Goal: Navigation & Orientation: Find specific page/section

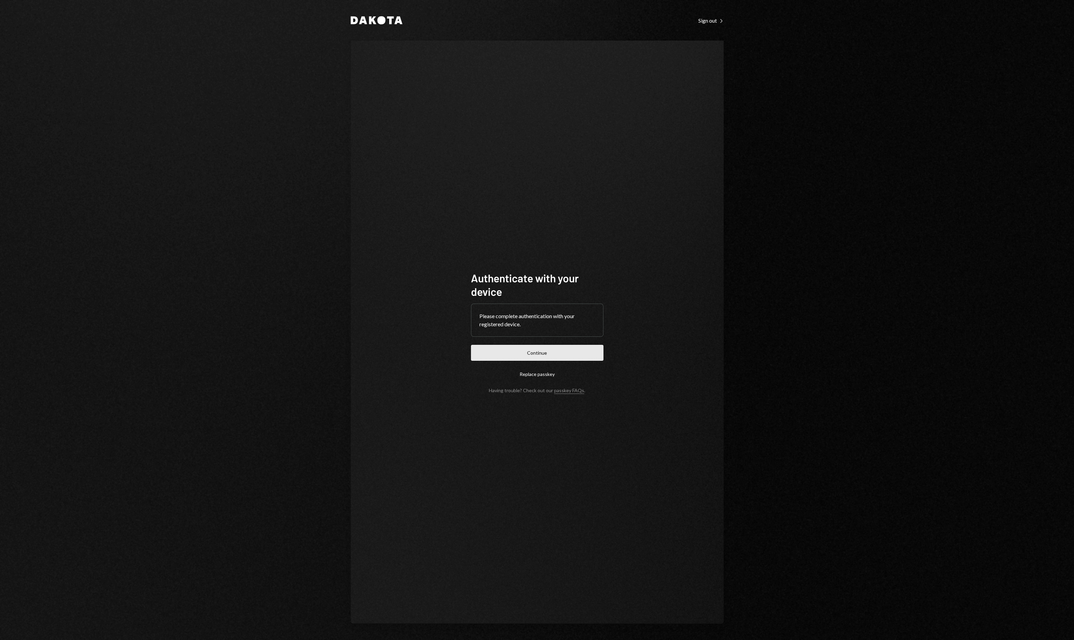
click at [513, 355] on button "Continue" at bounding box center [537, 353] width 132 height 16
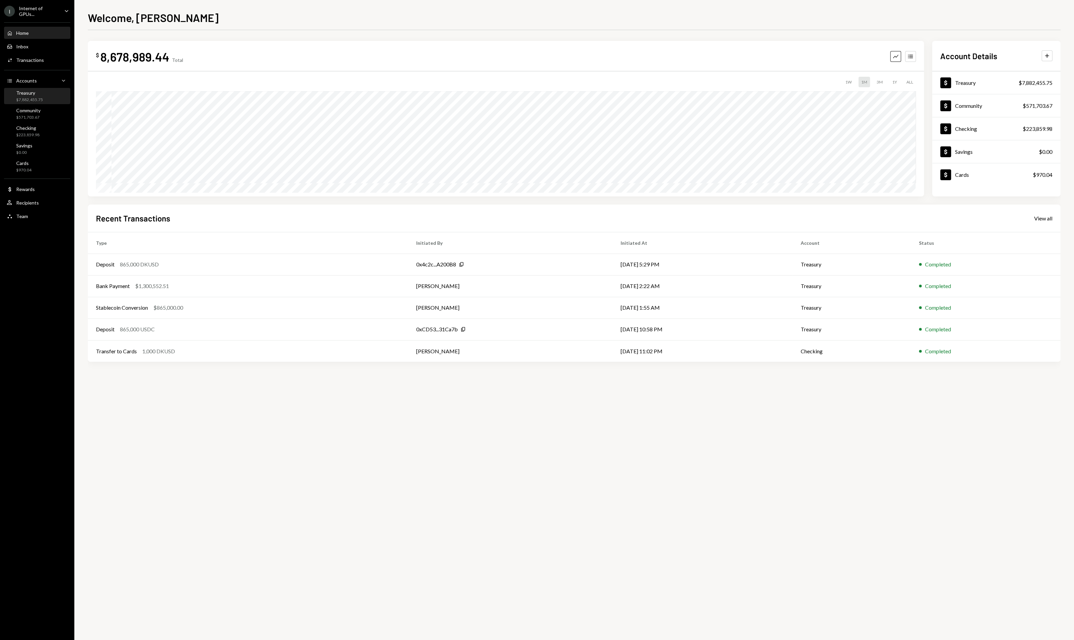
click at [30, 91] on div "Treasury" at bounding box center [29, 93] width 27 height 6
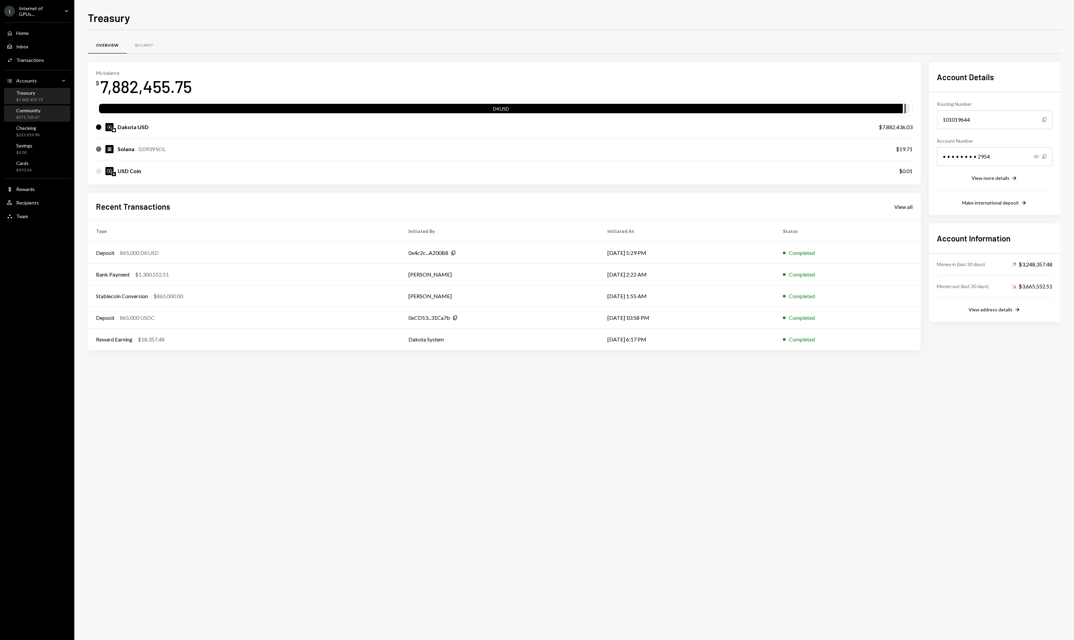
click at [49, 120] on div "Community $571,703.67" at bounding box center [37, 114] width 61 height 16
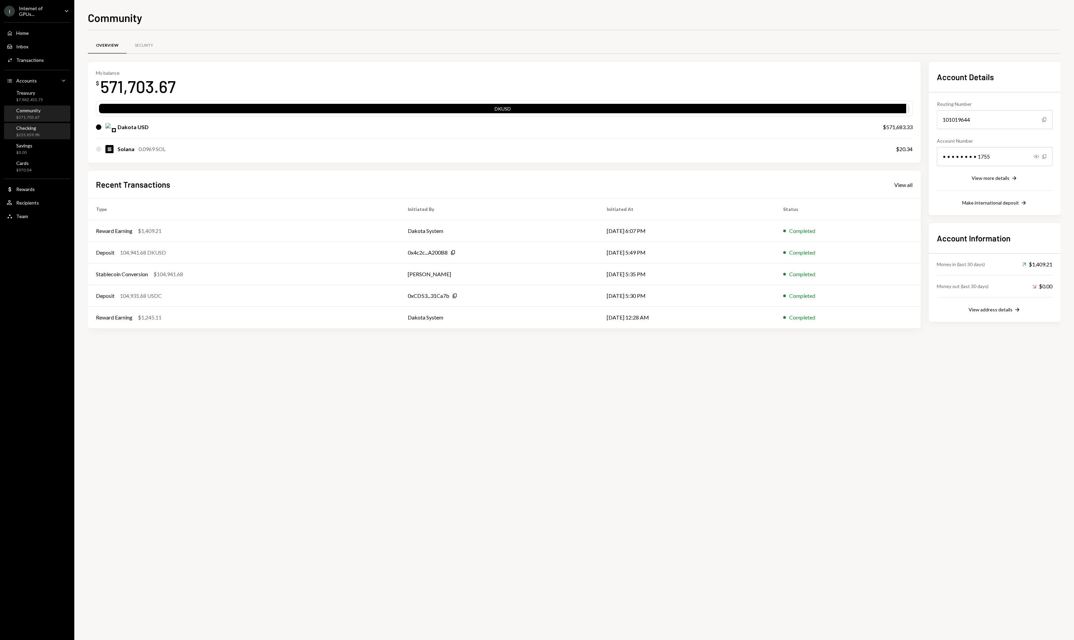
click at [40, 131] on div "Checking $223,859.98" at bounding box center [37, 131] width 61 height 13
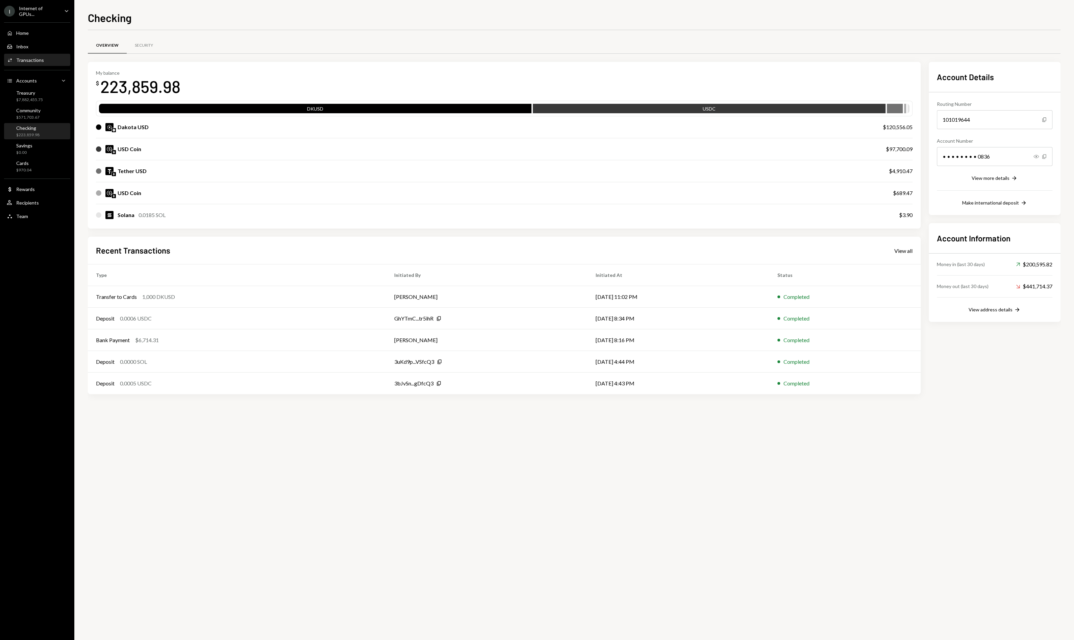
click at [42, 54] on div "Activities Transactions" at bounding box center [37, 59] width 61 height 11
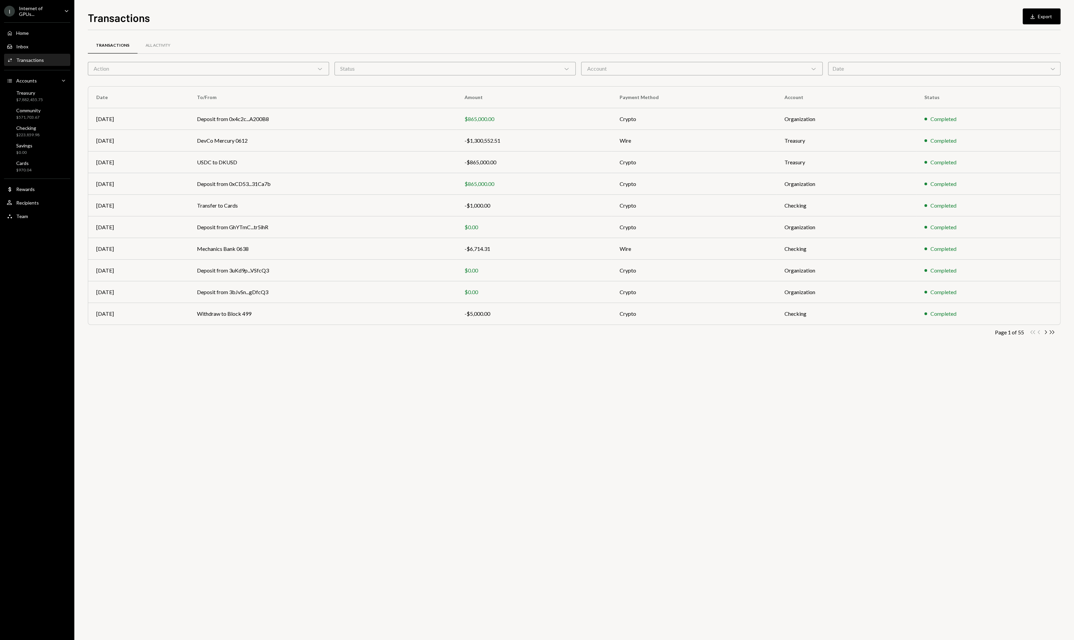
click at [33, 63] on div "Activities Transactions" at bounding box center [37, 59] width 61 height 11
click at [1044, 330] on icon "Chevron Right" at bounding box center [1045, 332] width 6 height 6
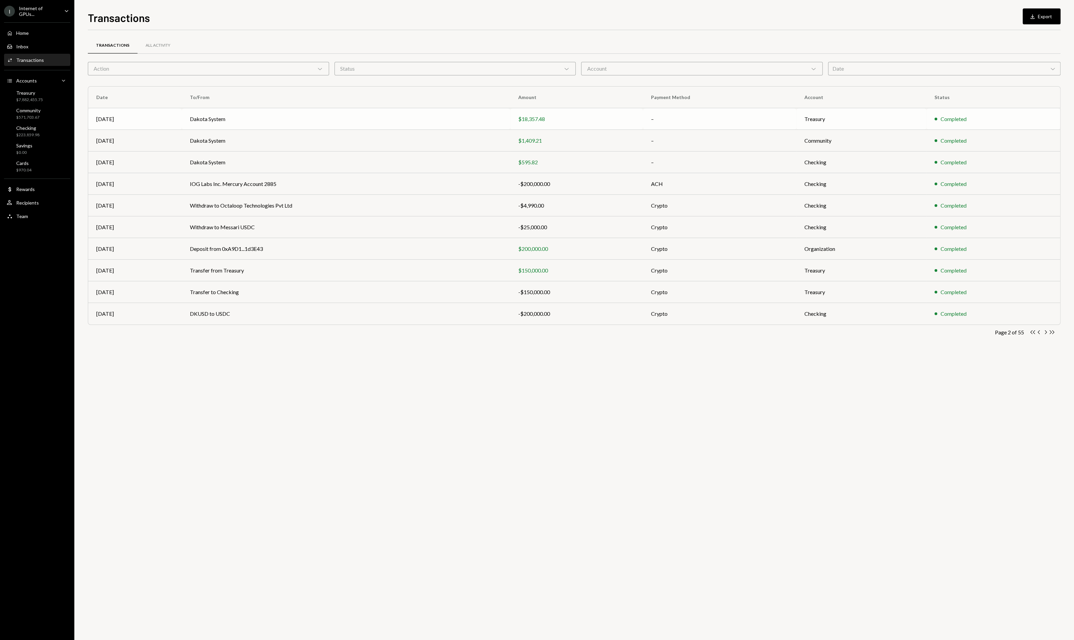
click at [240, 119] on td "Dakota System" at bounding box center [346, 119] width 328 height 22
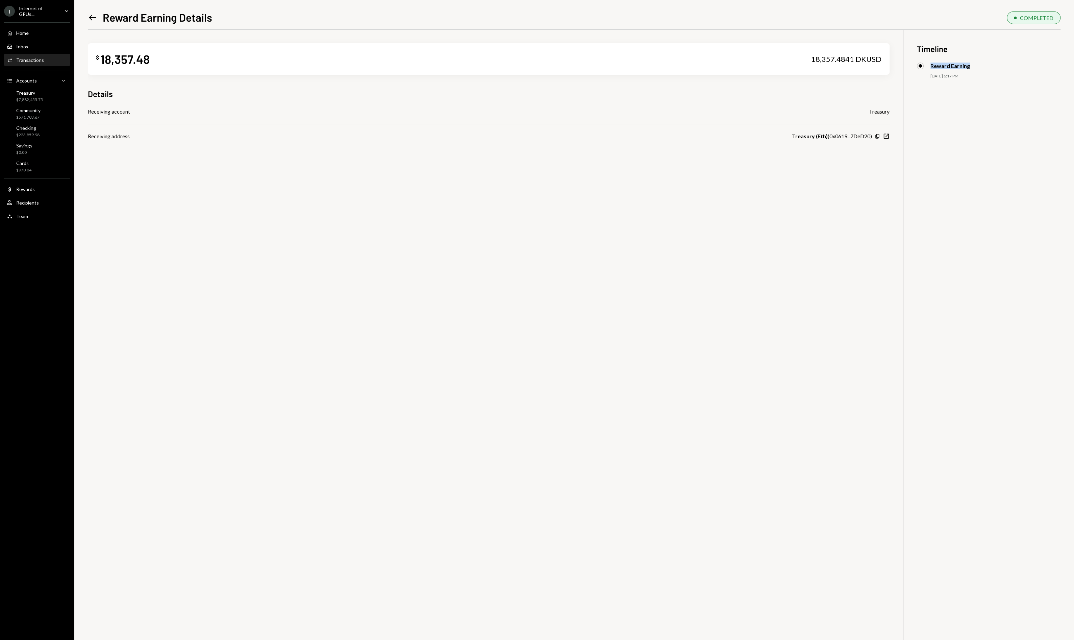
drag, startPoint x: 930, startPoint y: 65, endPoint x: 984, endPoint y: 68, distance: 54.5
click at [984, 67] on div "Reward Earning" at bounding box center [989, 66] width 144 height 7
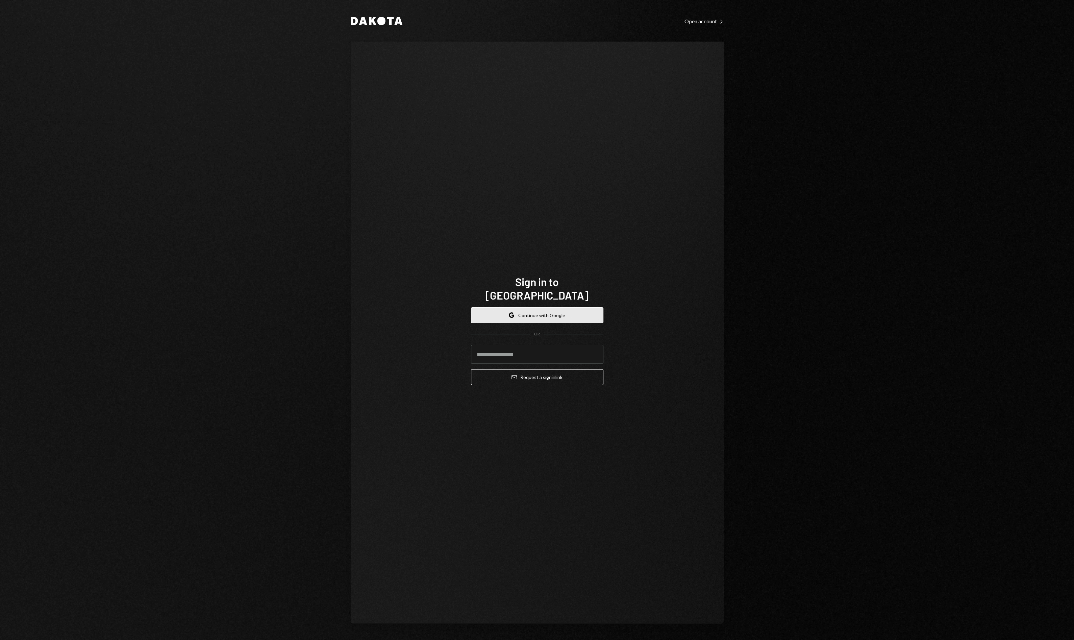
click at [547, 307] on button "Google Continue with Google" at bounding box center [537, 315] width 132 height 16
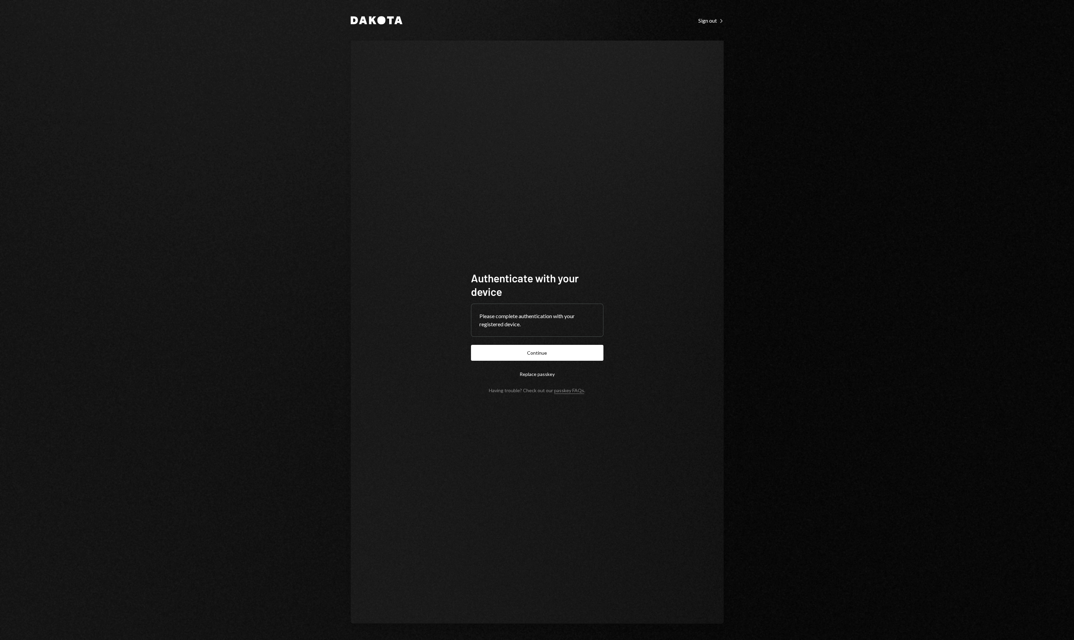
click at [565, 356] on button "Continue" at bounding box center [537, 353] width 132 height 16
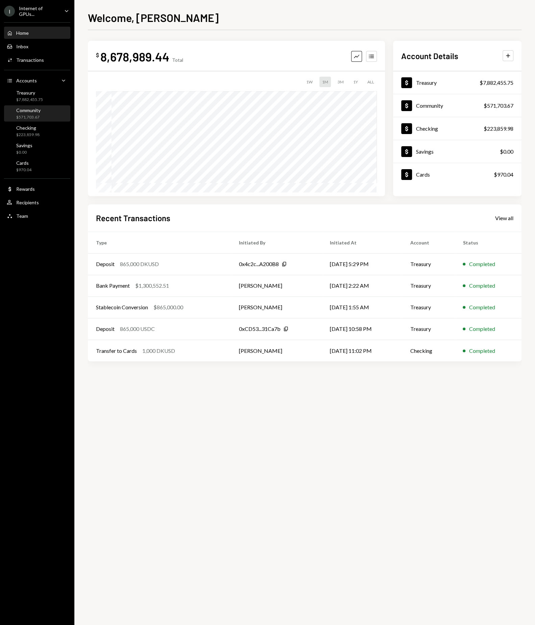
click at [42, 119] on div "Community $571,703.67" at bounding box center [37, 113] width 61 height 13
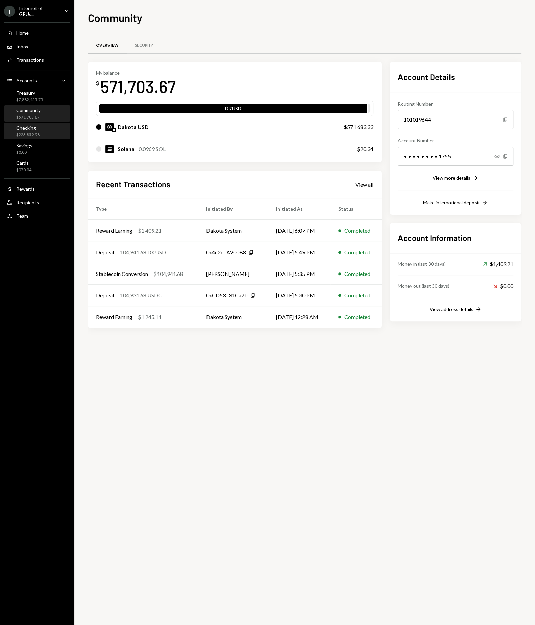
click at [50, 132] on div "Checking $223,859.98" at bounding box center [37, 131] width 61 height 13
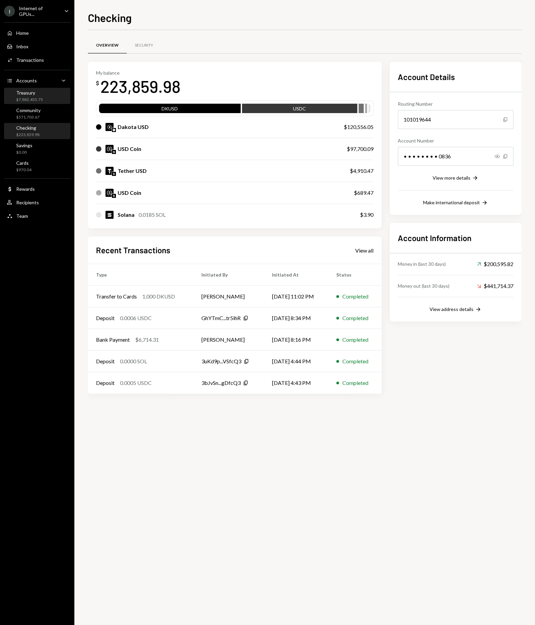
click at [47, 93] on div "Treasury $7,882,455.75" at bounding box center [37, 96] width 61 height 13
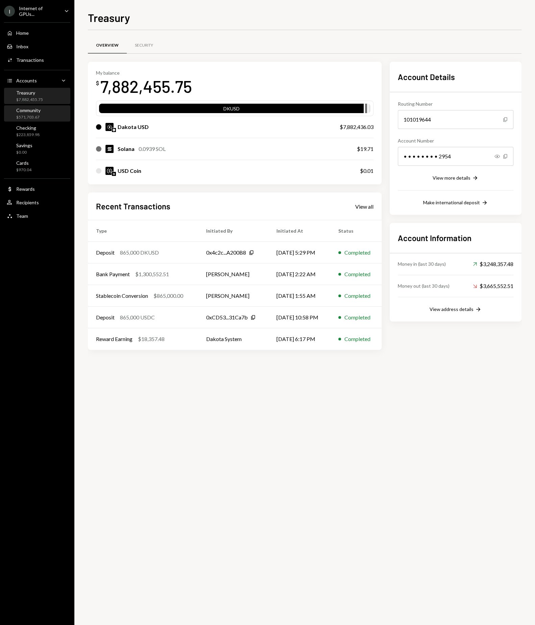
click at [36, 118] on div "$571,703.67" at bounding box center [28, 118] width 24 height 6
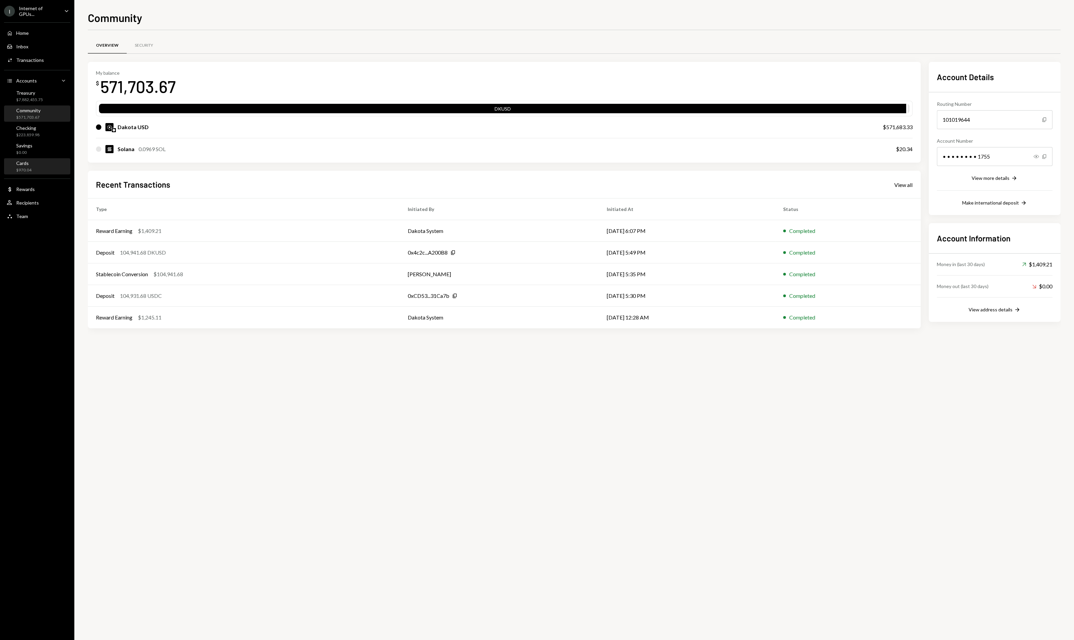
click at [44, 160] on div "Cards $970.04" at bounding box center [37, 166] width 61 height 13
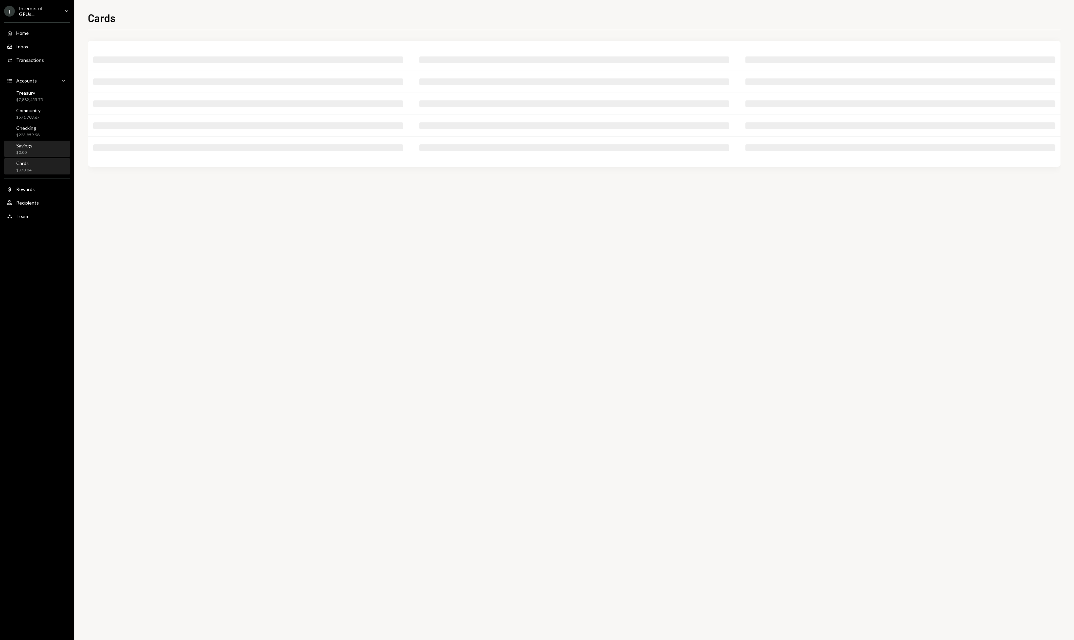
click at [39, 149] on div "Savings $0.00" at bounding box center [37, 149] width 61 height 13
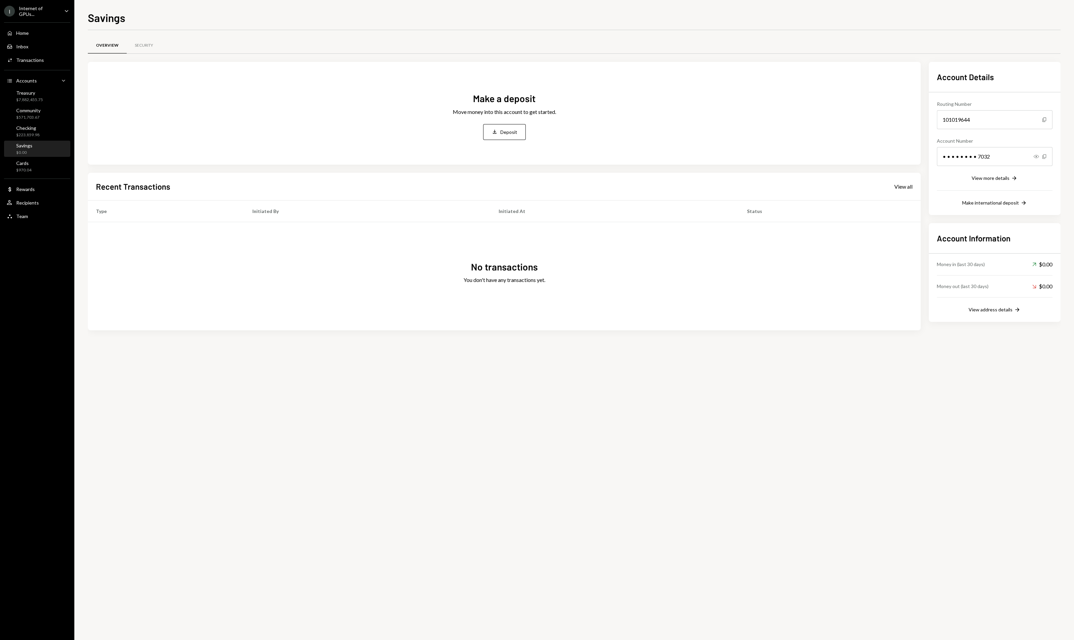
click at [108, 19] on h1 "Savings" at bounding box center [107, 18] width 38 height 14
copy h1 "Savings"
click at [45, 119] on div "Community $571,703.67" at bounding box center [37, 113] width 61 height 13
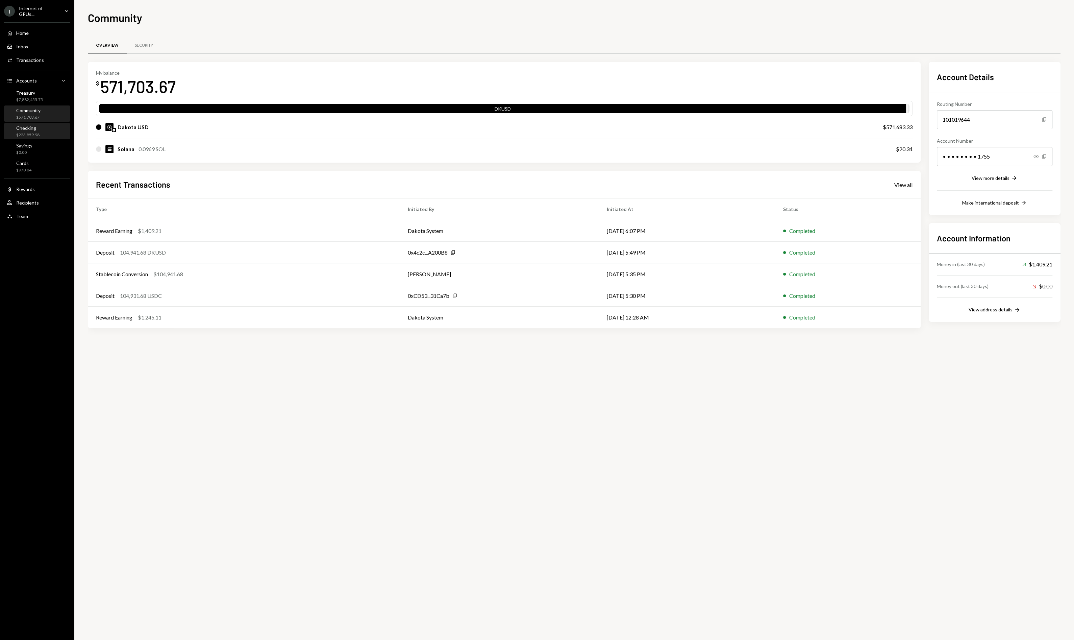
click at [45, 137] on div "Checking $223,859.98" at bounding box center [37, 131] width 61 height 13
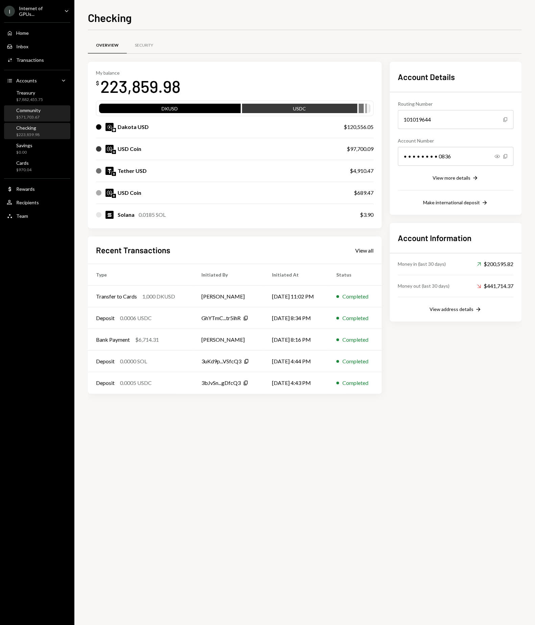
click at [44, 117] on div "Community $571,703.67" at bounding box center [37, 113] width 61 height 13
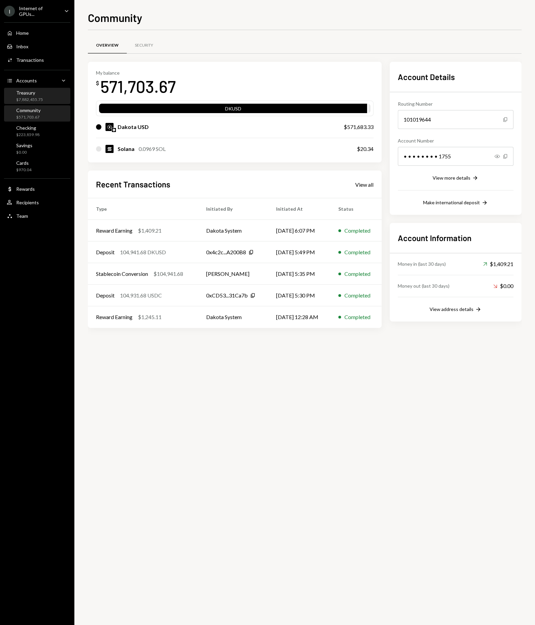
click at [17, 97] on div "$7,882,455.75" at bounding box center [29, 100] width 27 height 6
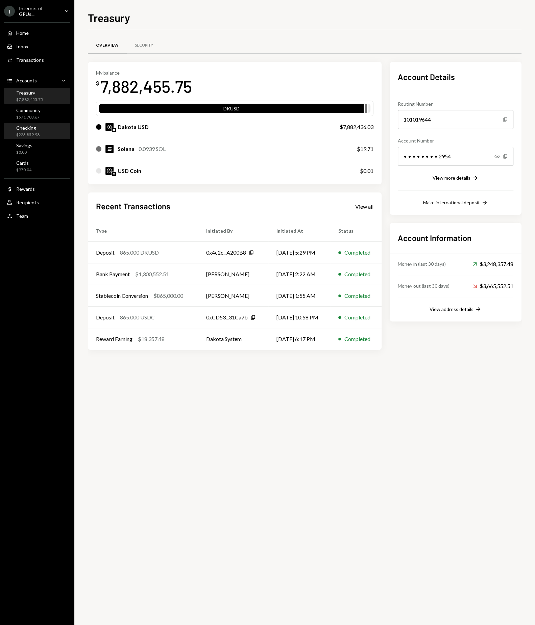
click at [36, 127] on div "Checking" at bounding box center [27, 128] width 23 height 6
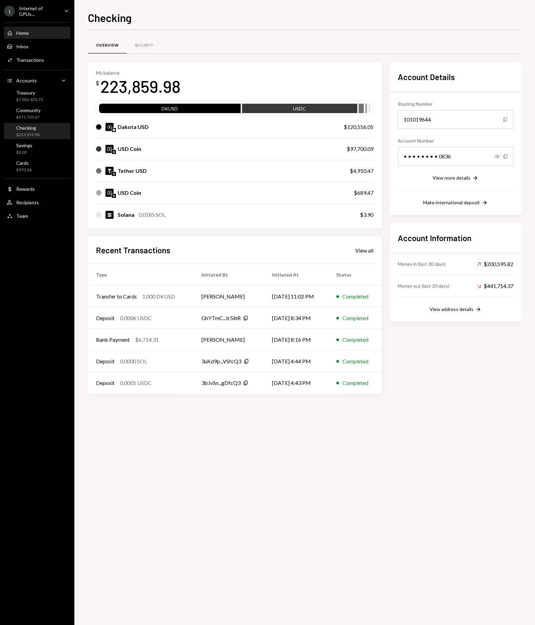
click at [30, 31] on div "Home Home" at bounding box center [37, 33] width 61 height 6
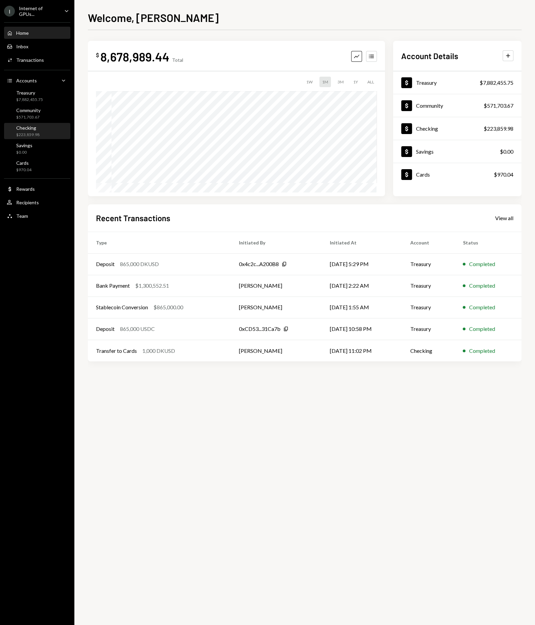
click at [35, 127] on div "Checking" at bounding box center [27, 128] width 23 height 6
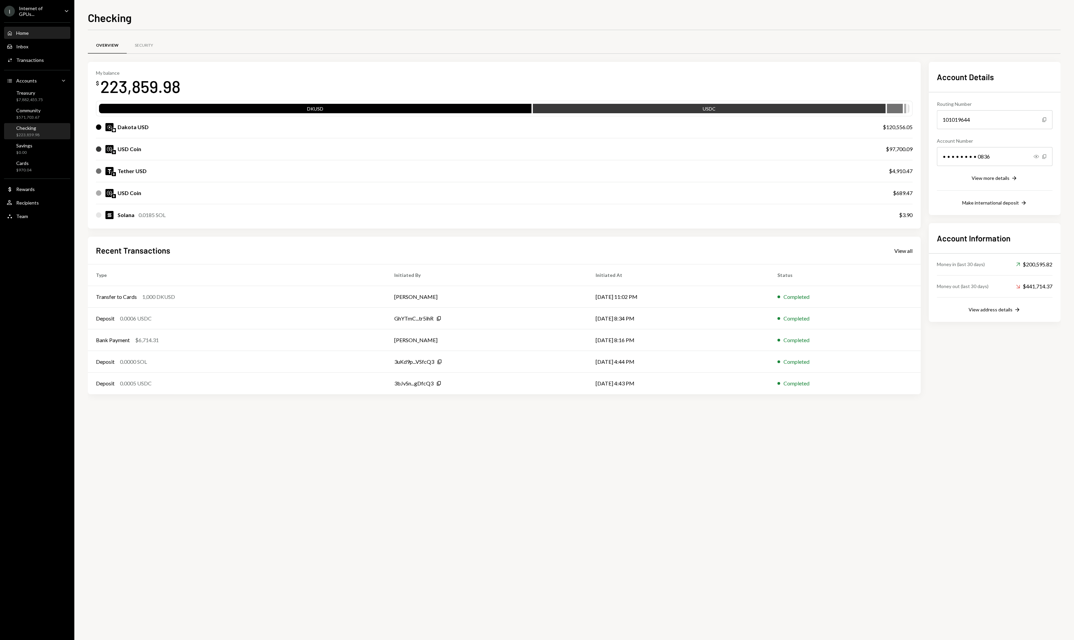
click at [19, 30] on div "Home Home" at bounding box center [18, 33] width 22 height 6
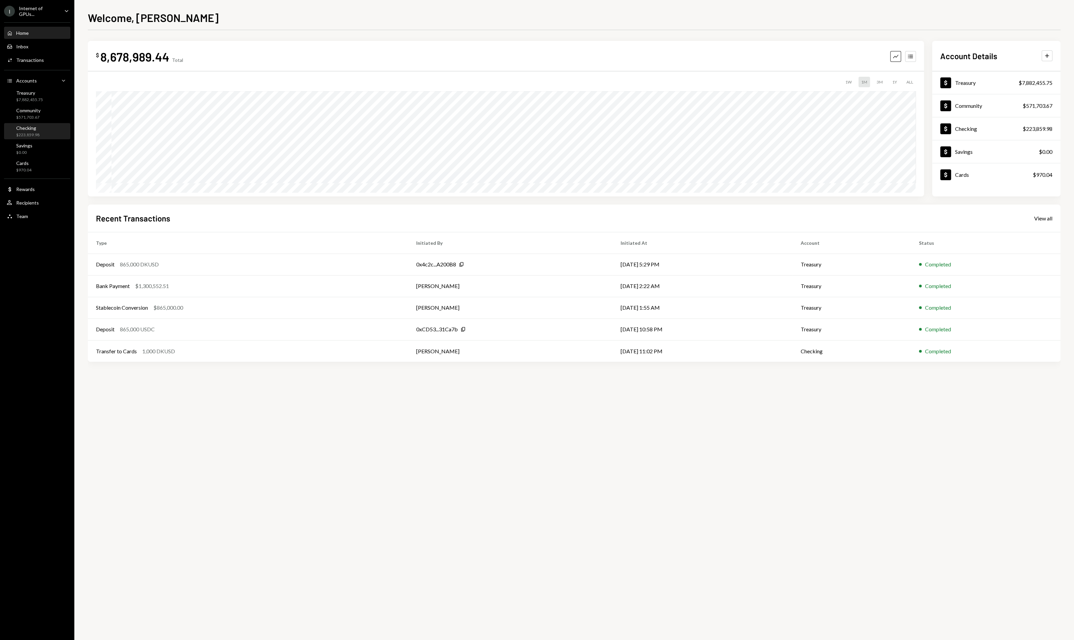
click at [41, 131] on div "Checking $223,859.98" at bounding box center [37, 131] width 61 height 13
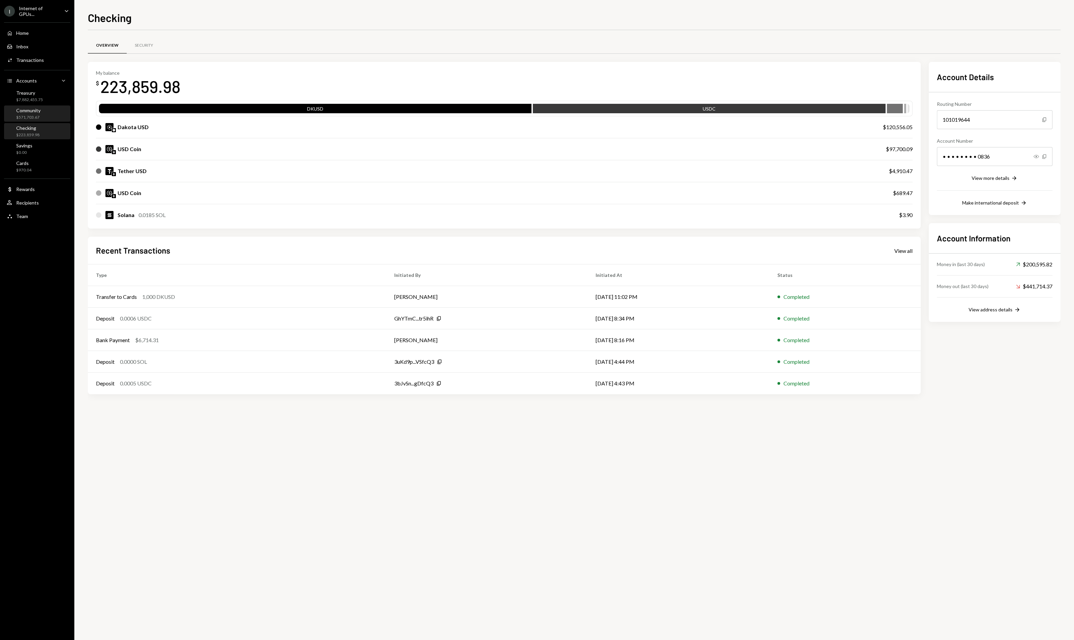
click at [41, 120] on div "Community $571,703.67" at bounding box center [37, 114] width 61 height 16
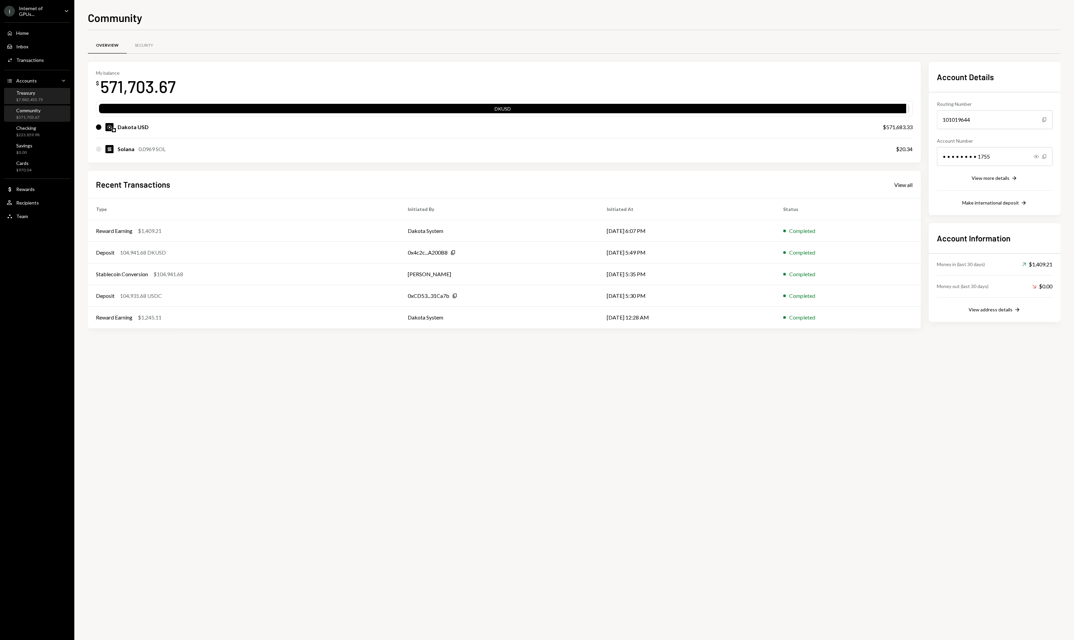
click at [35, 93] on div "Treasury" at bounding box center [29, 93] width 27 height 6
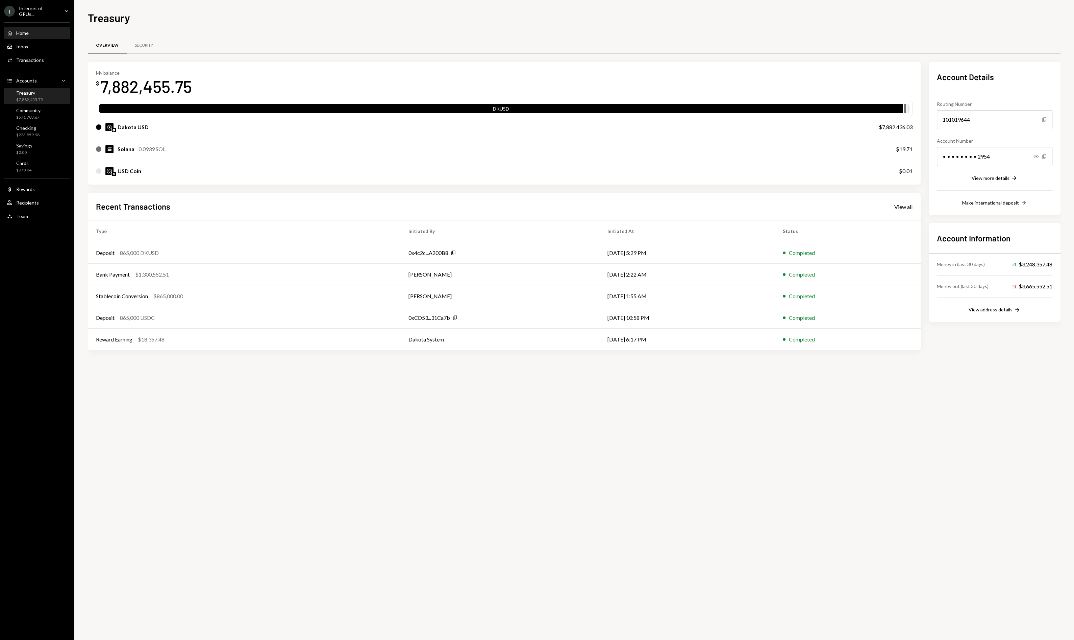
click at [32, 28] on div "Home Home" at bounding box center [37, 32] width 61 height 11
